Goal: Information Seeking & Learning: Learn about a topic

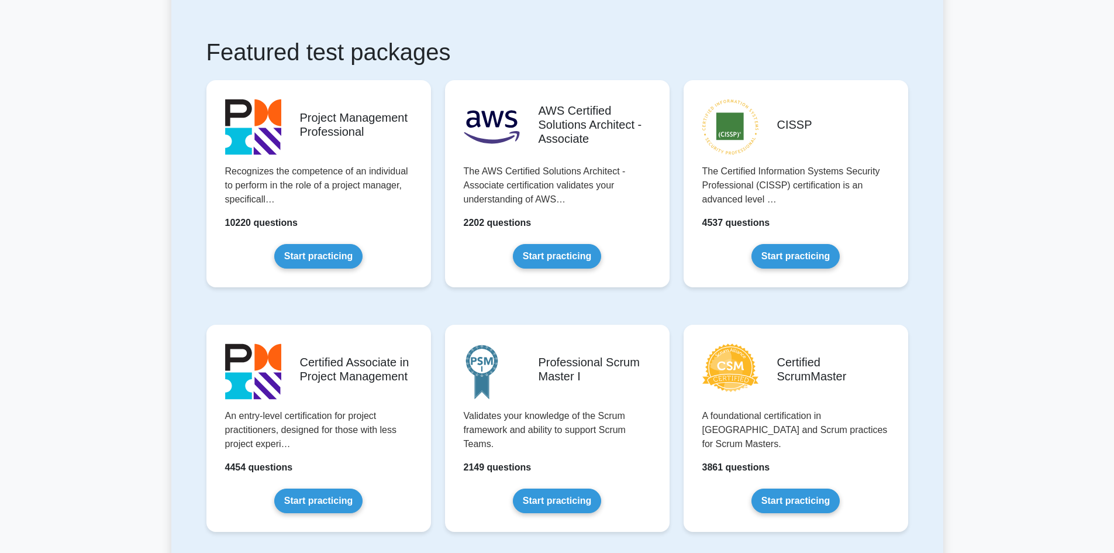
scroll to position [234, 0]
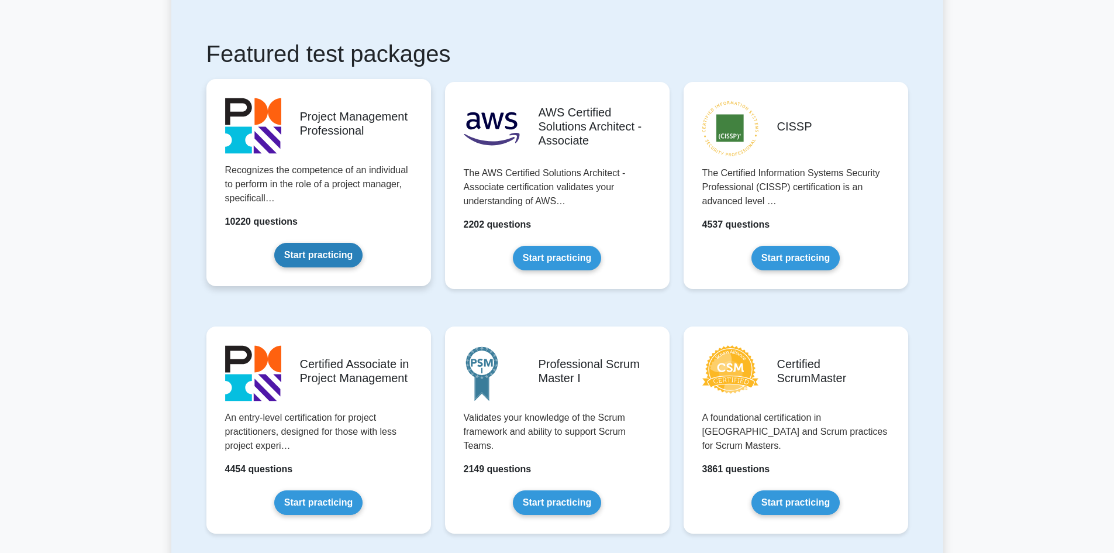
click at [338, 260] on link "Start practicing" at bounding box center [318, 255] width 88 height 25
